Goal: Book appointment/travel/reservation

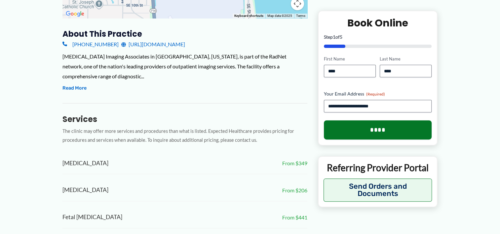
scroll to position [218, 0]
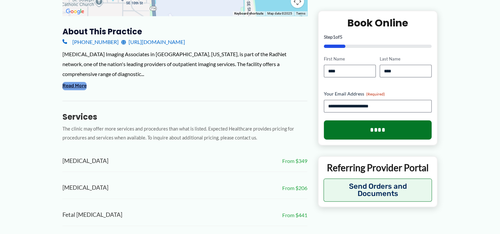
click at [83, 82] on button "Read More" at bounding box center [75, 86] width 24 height 8
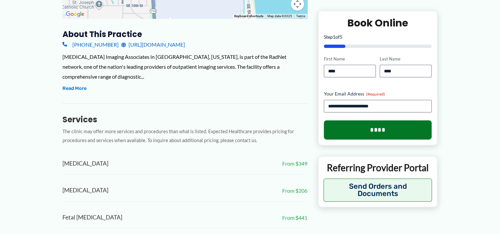
scroll to position [220, 0]
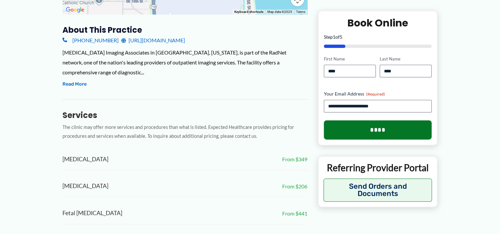
click at [79, 181] on span "[MEDICAL_DATA]" at bounding box center [86, 186] width 46 height 11
click at [303, 182] on span "From $206" at bounding box center [294, 187] width 25 height 10
click at [295, 182] on span "From $206" at bounding box center [294, 187] width 25 height 10
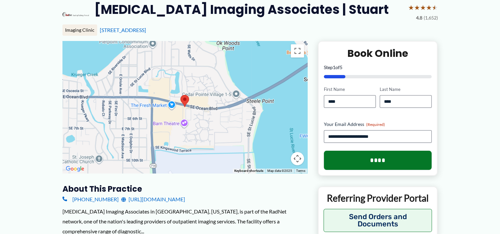
scroll to position [0, 0]
